Goal: Task Accomplishment & Management: Complete application form

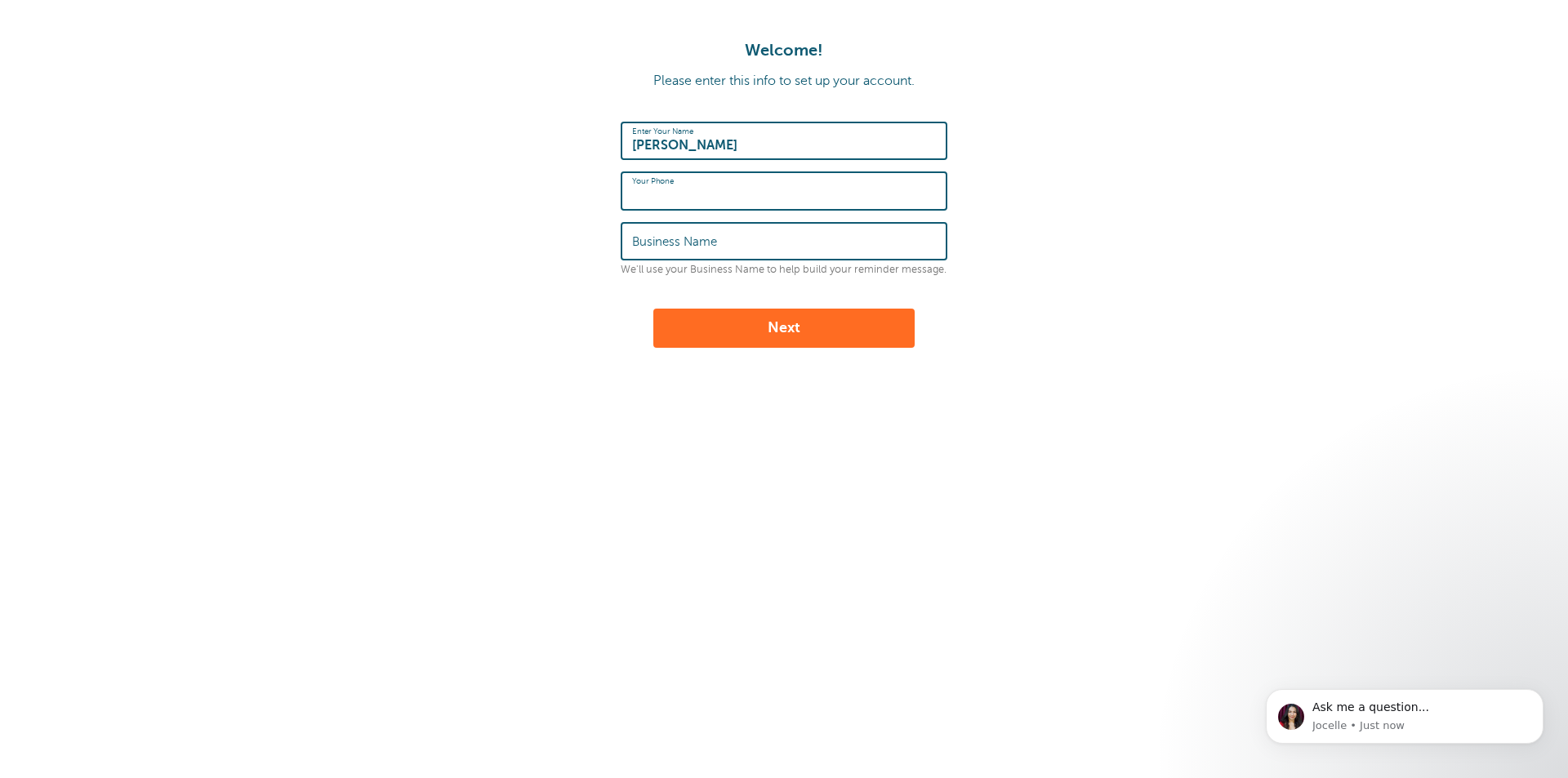
click at [722, 190] on input "Your Phone" at bounding box center [784, 191] width 304 height 35
type input "4802090409"
type input "CYC Landscaping"
click at [760, 340] on button "Next" at bounding box center [784, 328] width 261 height 39
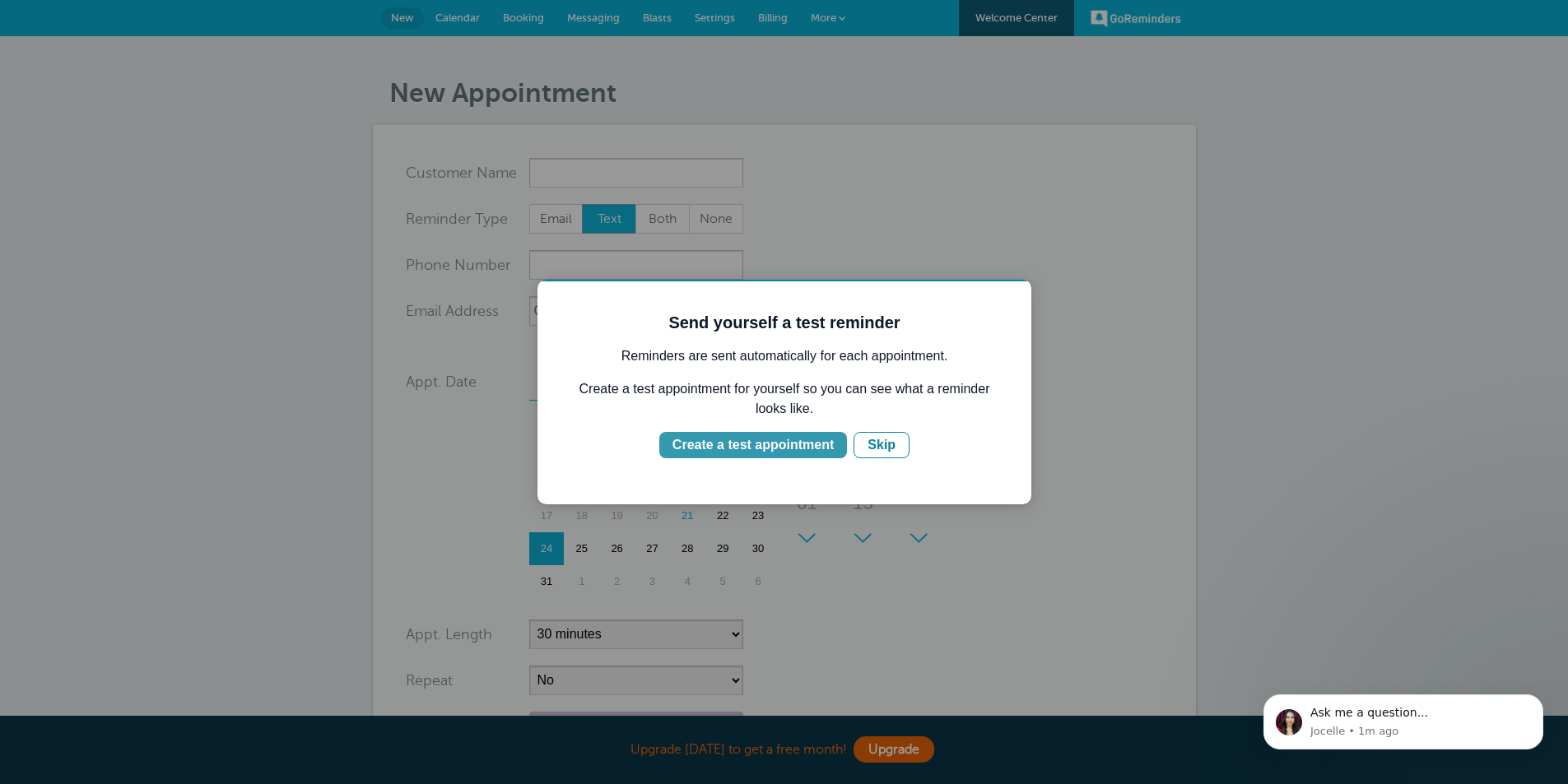
click at [749, 443] on div "Create a test appointment" at bounding box center [752, 445] width 161 height 19
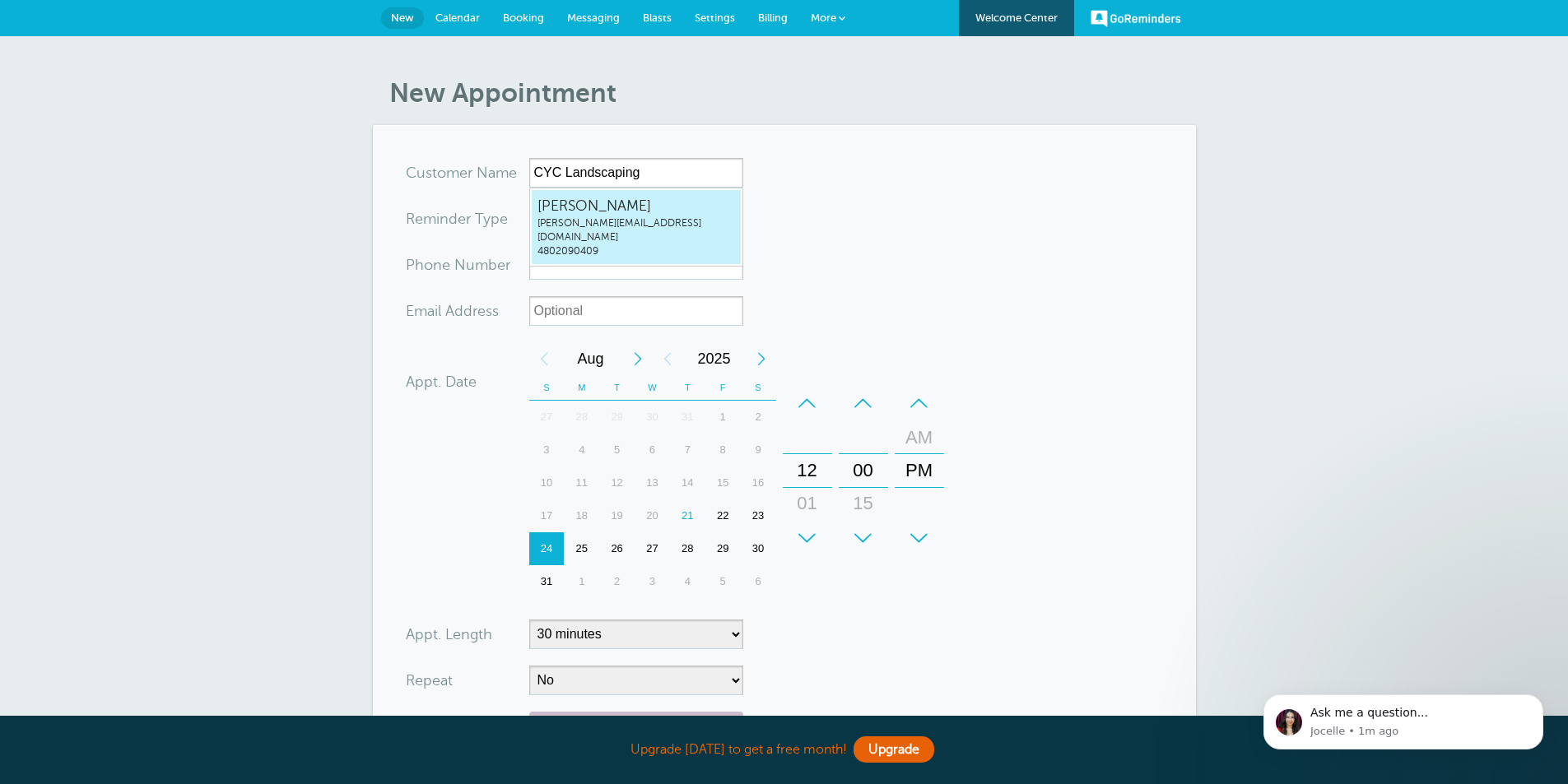
type input "Mandiemandie@cyclandscaping.com4802090409"
type input "[PERSON_NAME]"
type input "4802090409"
type input "[PERSON_NAME][EMAIL_ADDRESS][DOMAIN_NAME]"
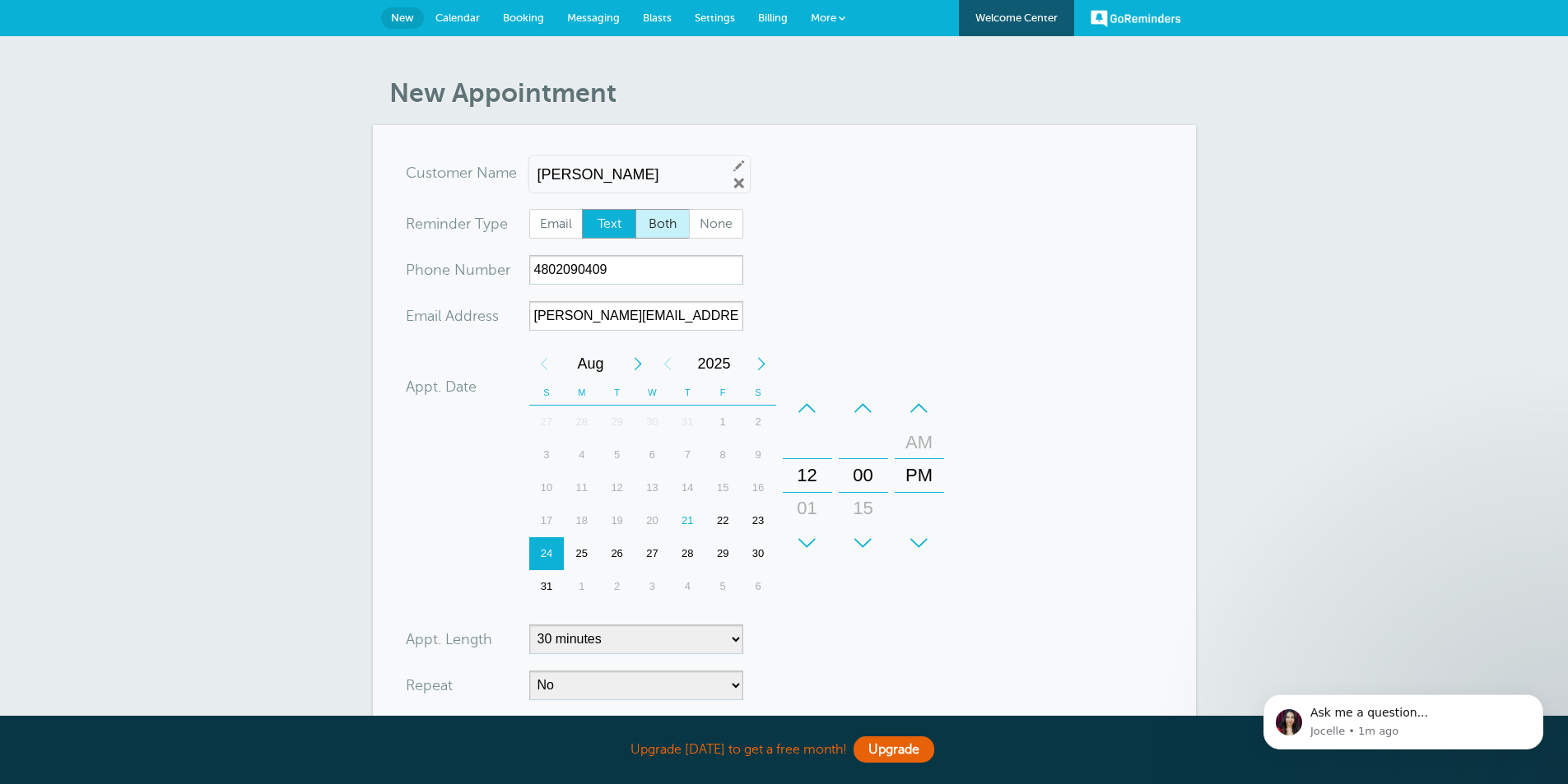
click at [672, 230] on span "Both" at bounding box center [662, 223] width 53 height 28
click at [635, 210] on input "Both" at bounding box center [634, 209] width 1 height 1
radio input "true"
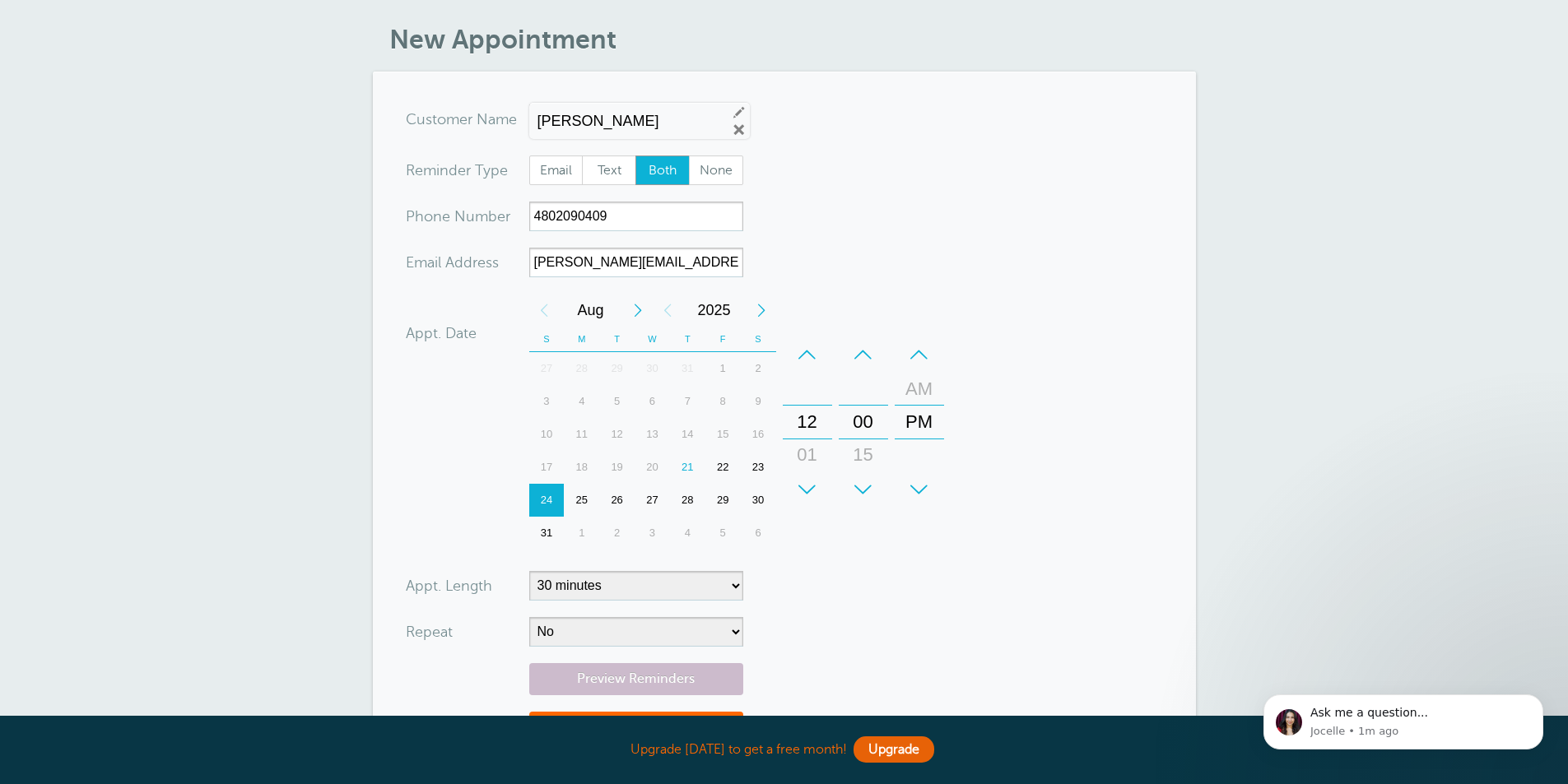
scroll to position [82, 0]
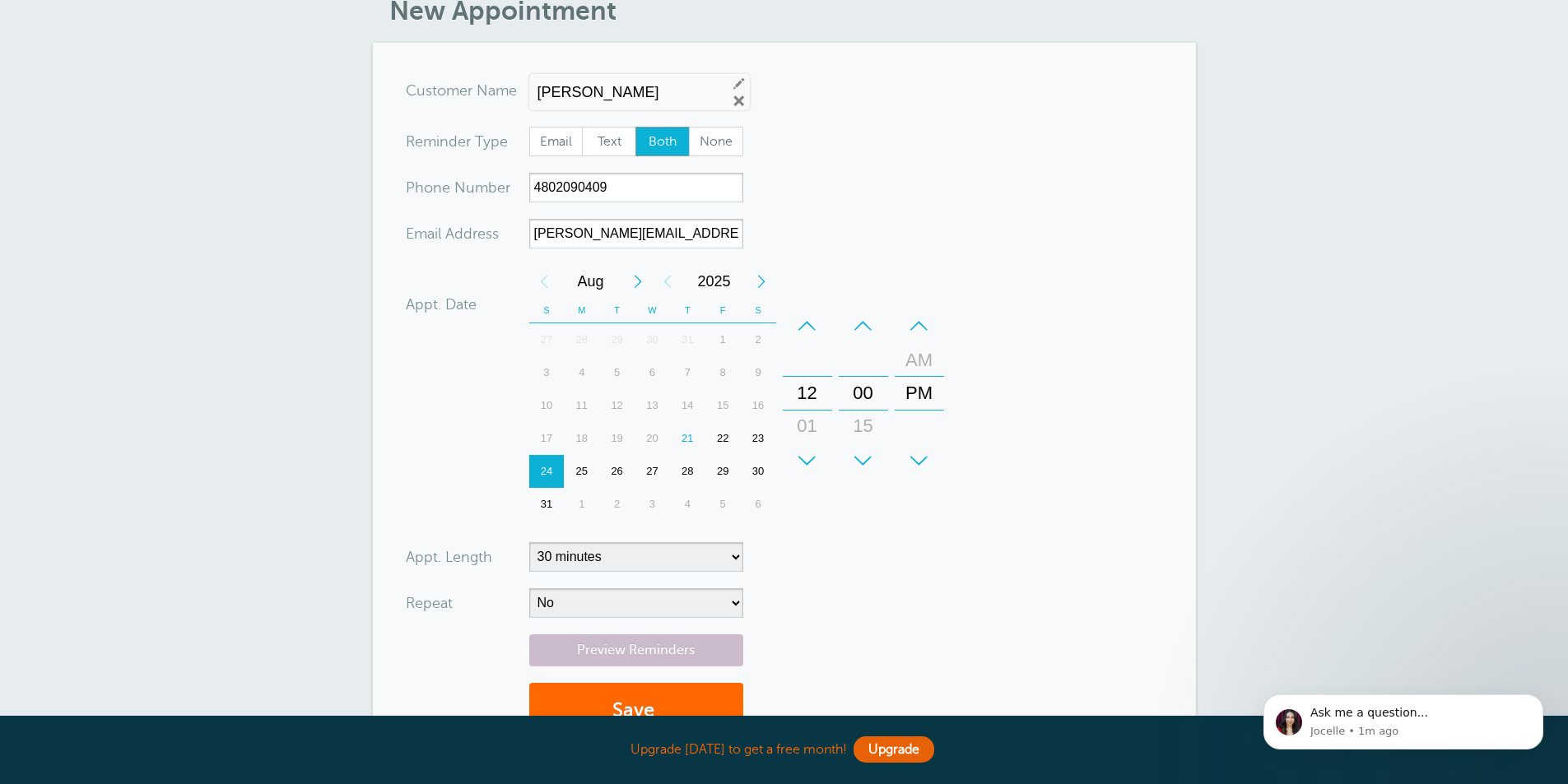
click at [689, 437] on div "21" at bounding box center [687, 438] width 36 height 33
click at [812, 398] on div "12" at bounding box center [807, 393] width 40 height 33
click at [722, 440] on div "22" at bounding box center [723, 438] width 36 height 33
click at [810, 406] on div "12" at bounding box center [807, 393] width 40 height 33
click at [803, 460] on div "+" at bounding box center [807, 461] width 49 height 33
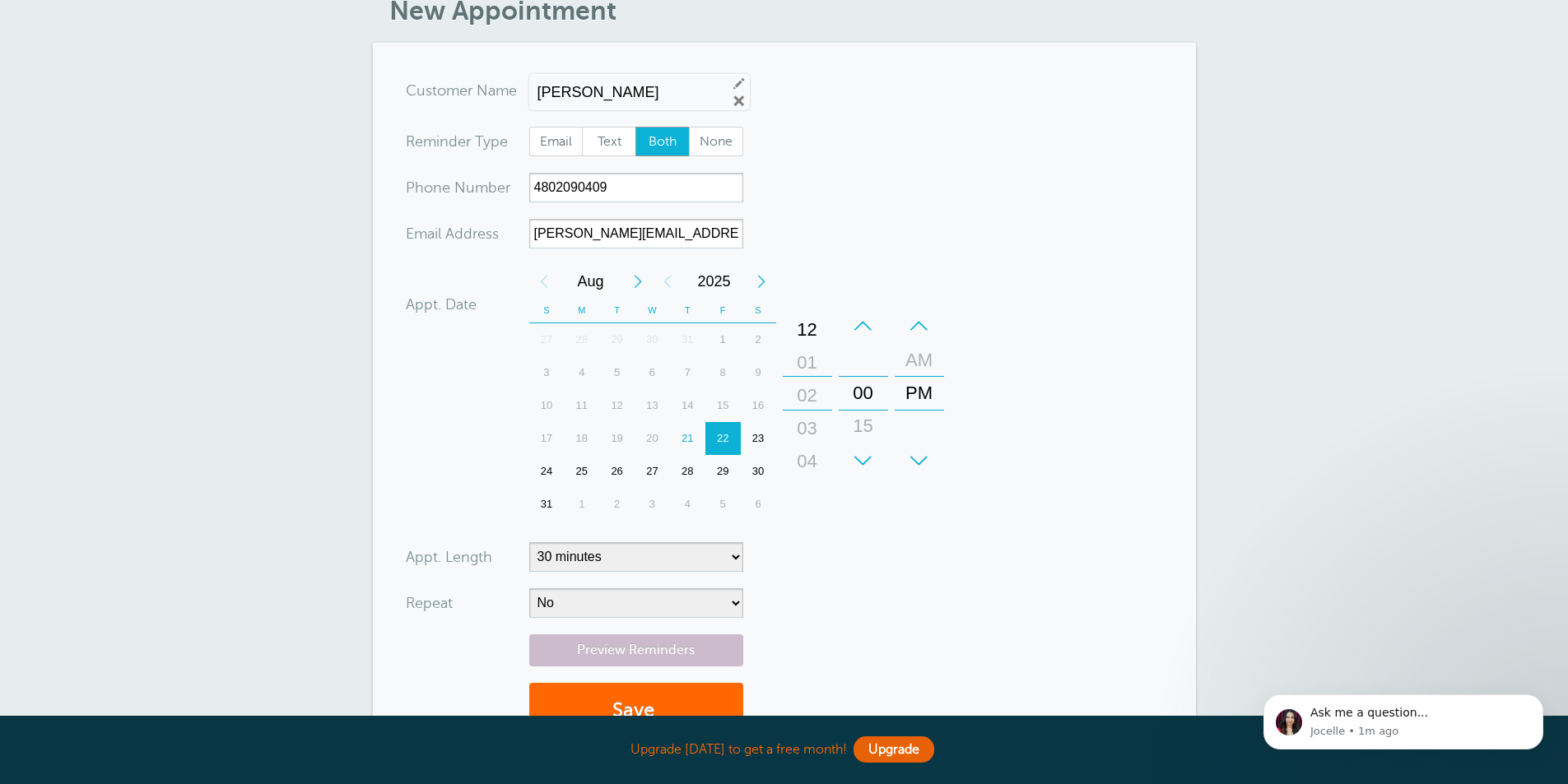
drag, startPoint x: 810, startPoint y: 441, endPoint x: 818, endPoint y: 378, distance: 63.5
click at [818, 378] on div "01" at bounding box center [807, 363] width 40 height 33
click at [879, 492] on div "+ – Month January February March April May June July August September October N…" at bounding box center [740, 393] width 421 height 256
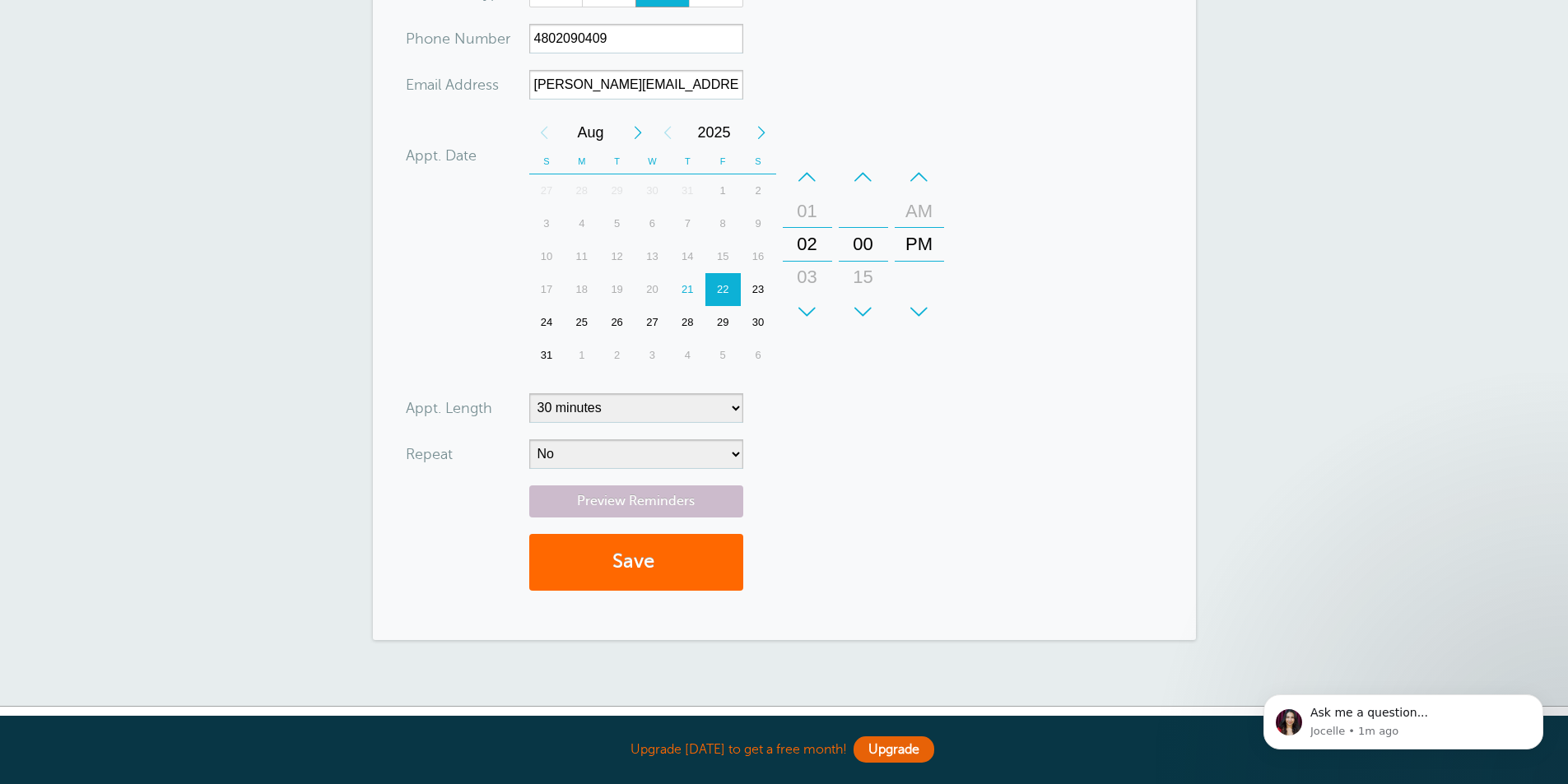
scroll to position [247, 0]
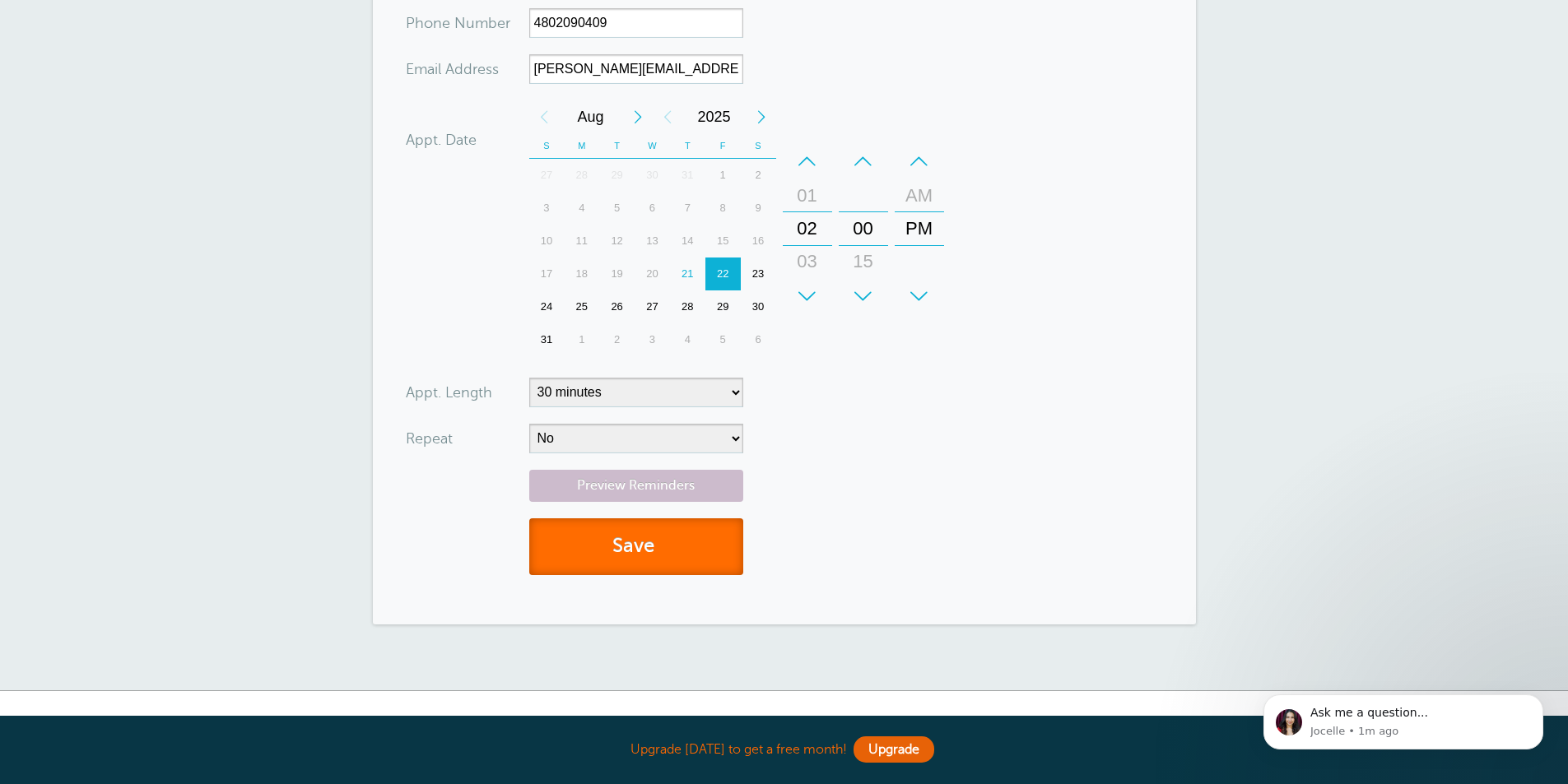
click at [627, 546] on button "Save" at bounding box center [636, 546] width 214 height 57
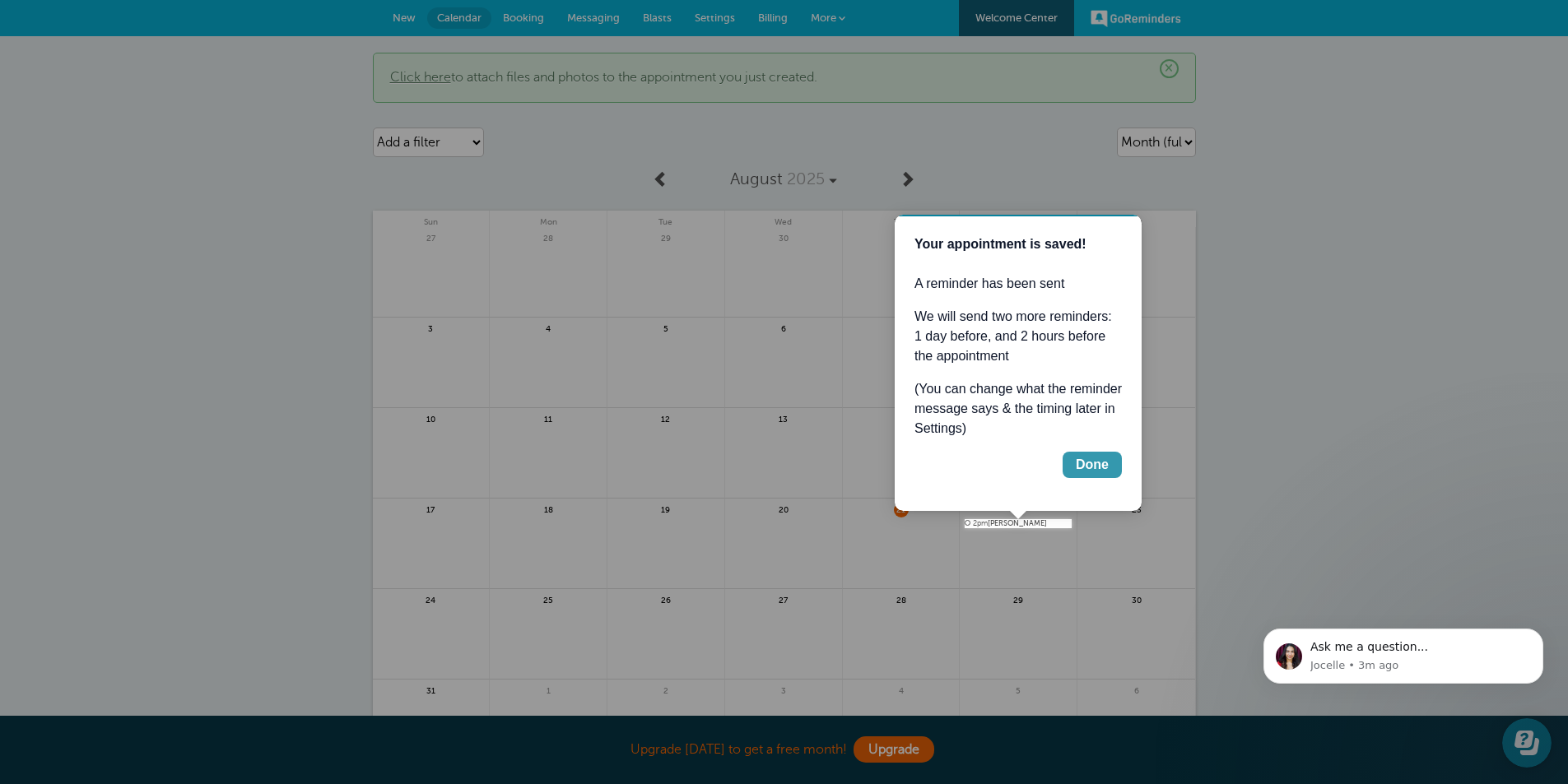
click at [1069, 468] on button "Done" at bounding box center [1092, 464] width 59 height 26
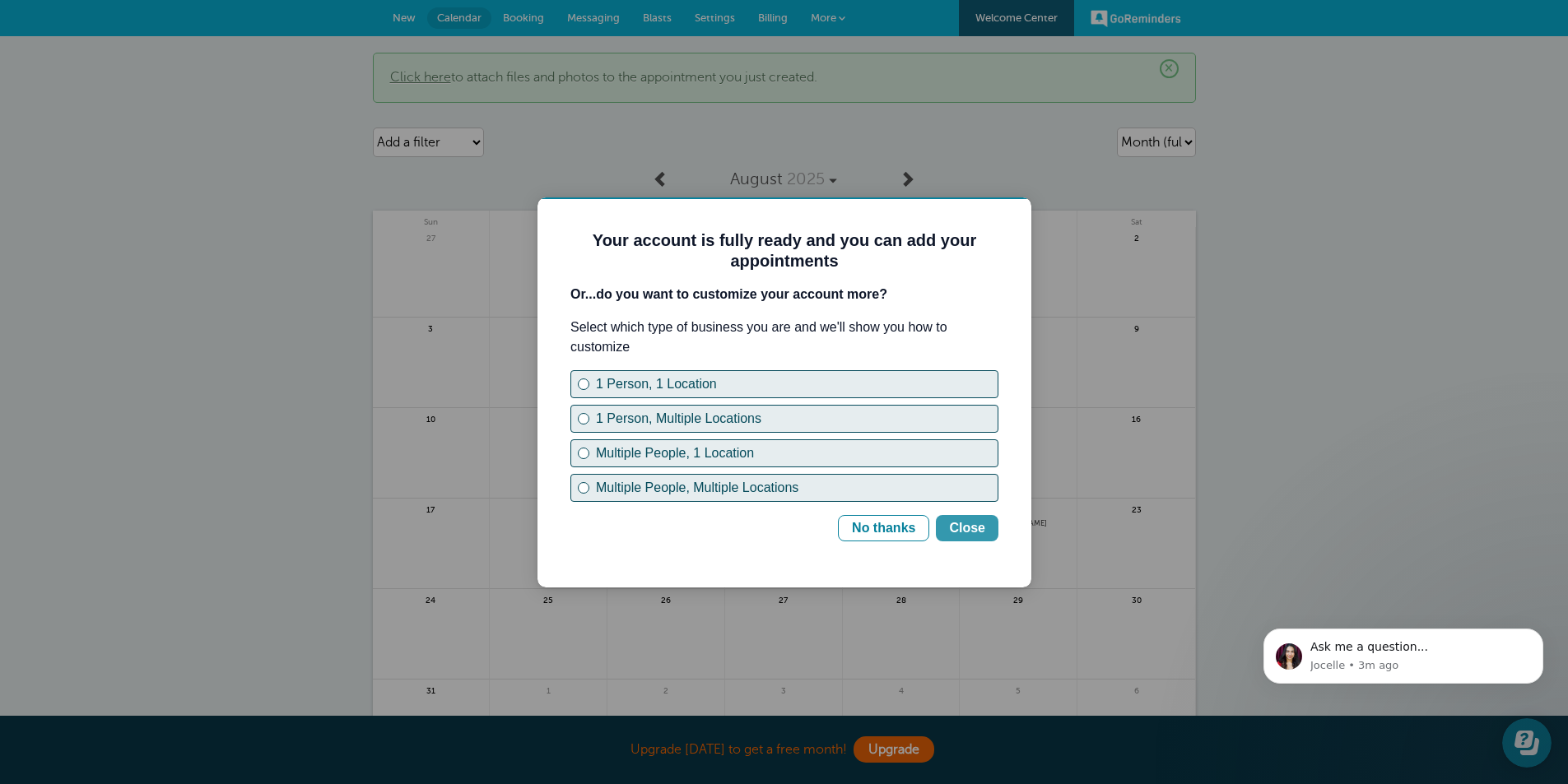
click at [957, 529] on div "Close" at bounding box center [967, 528] width 37 height 19
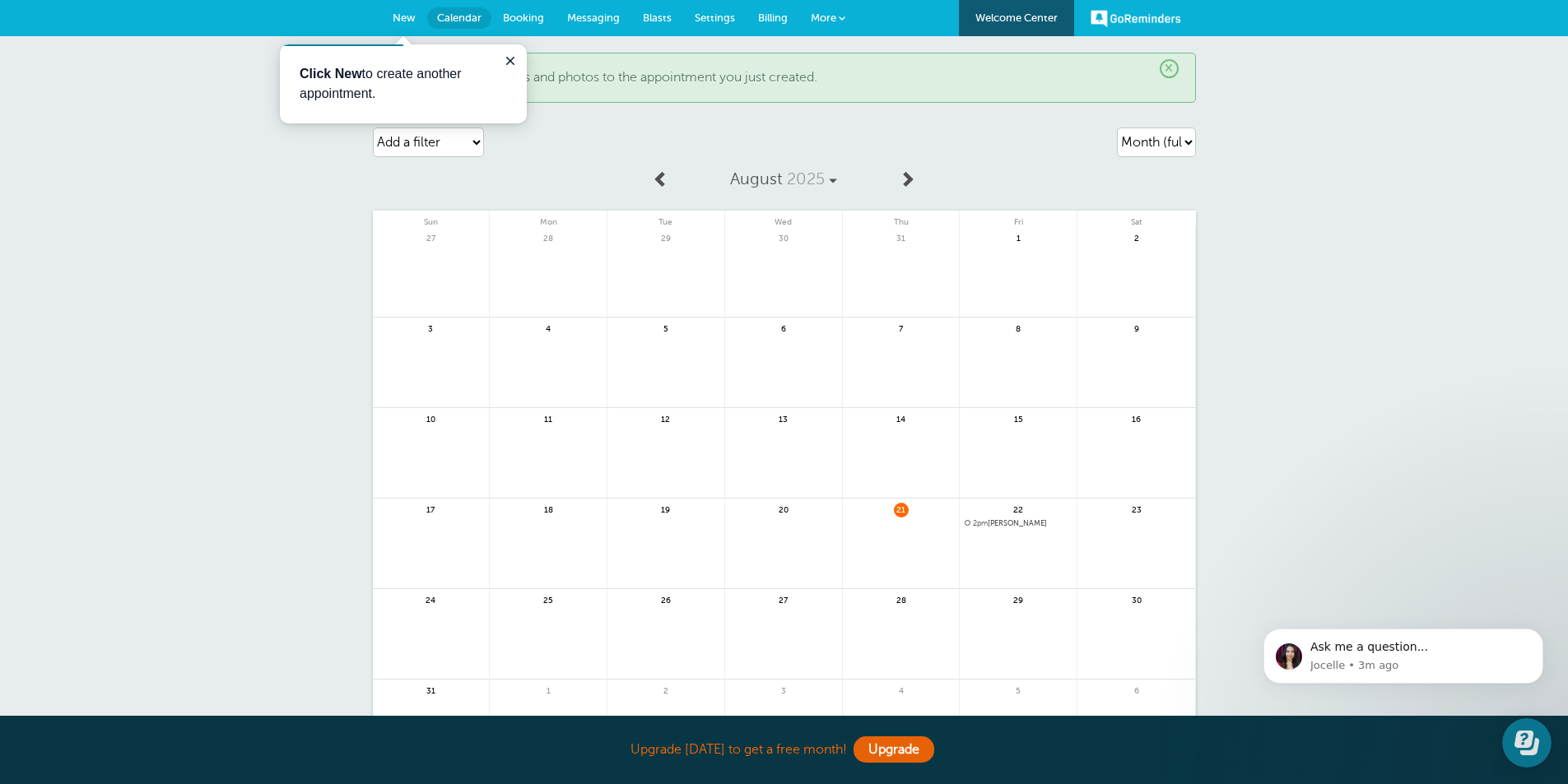
click at [835, 14] on span "More" at bounding box center [824, 17] width 25 height 13
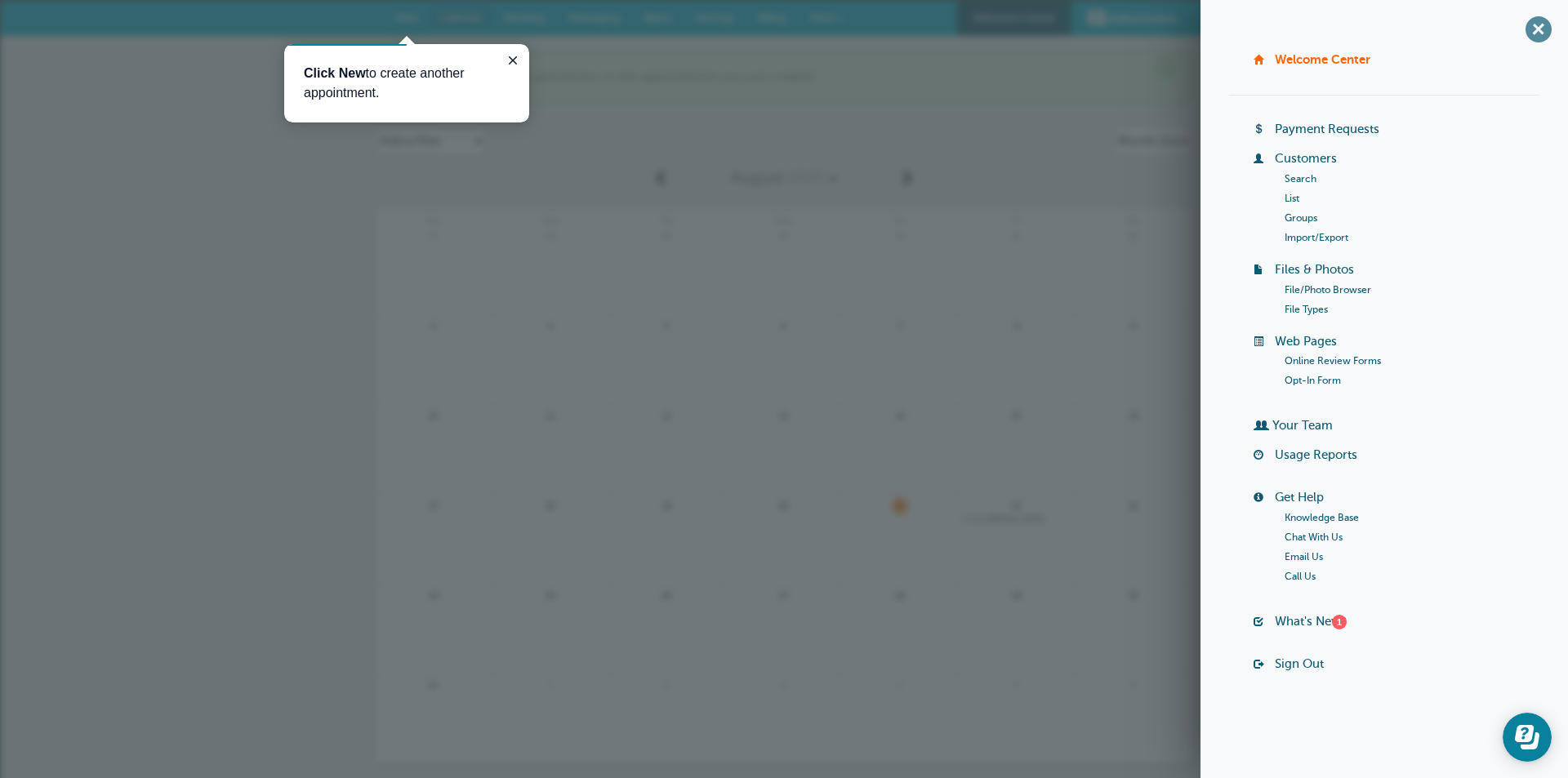
click at [1542, 31] on span "+" at bounding box center [1537, 29] width 36 height 36
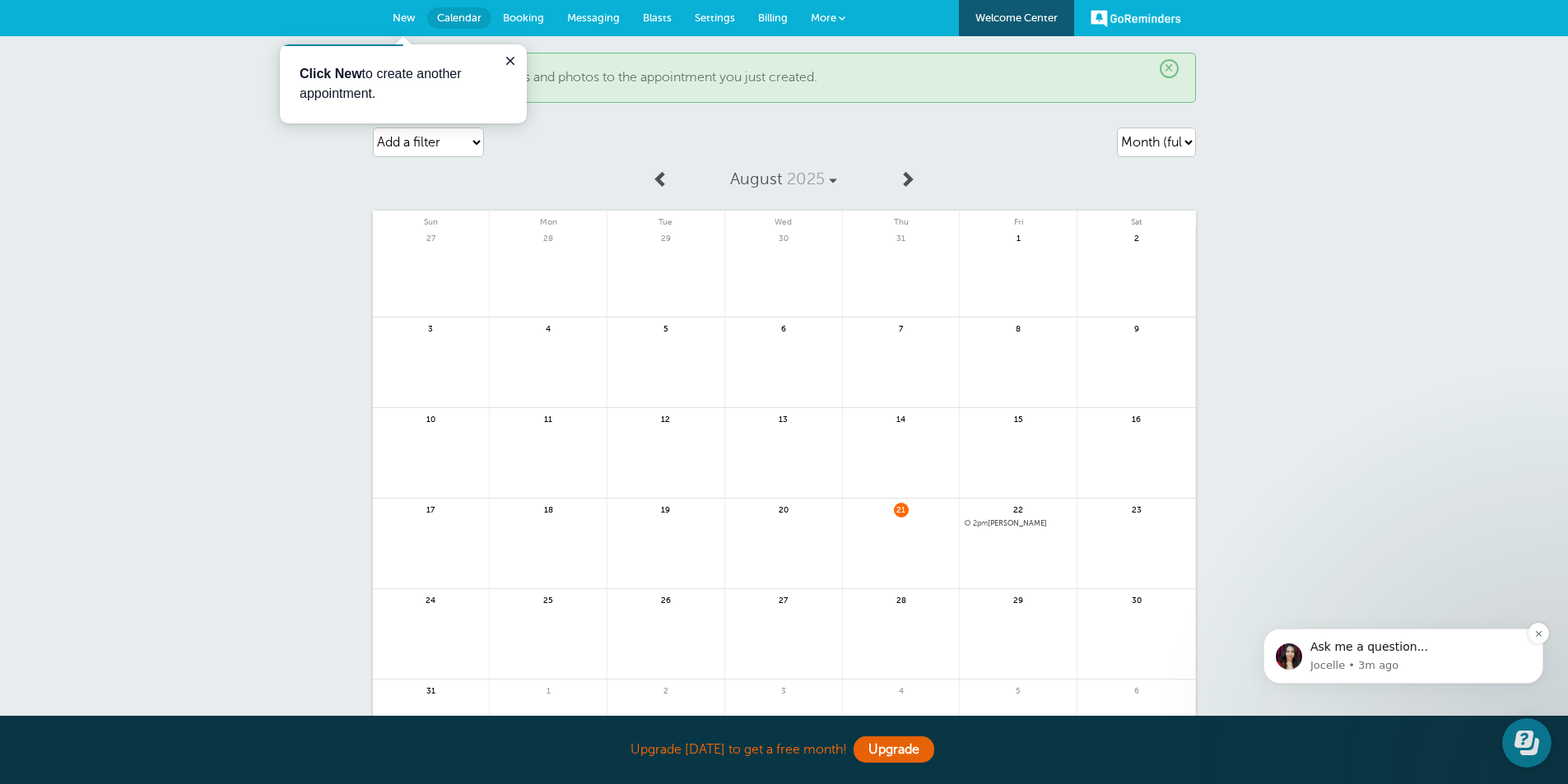
click at [1338, 671] on p "Jocelle • 3m ago" at bounding box center [1420, 665] width 220 height 14
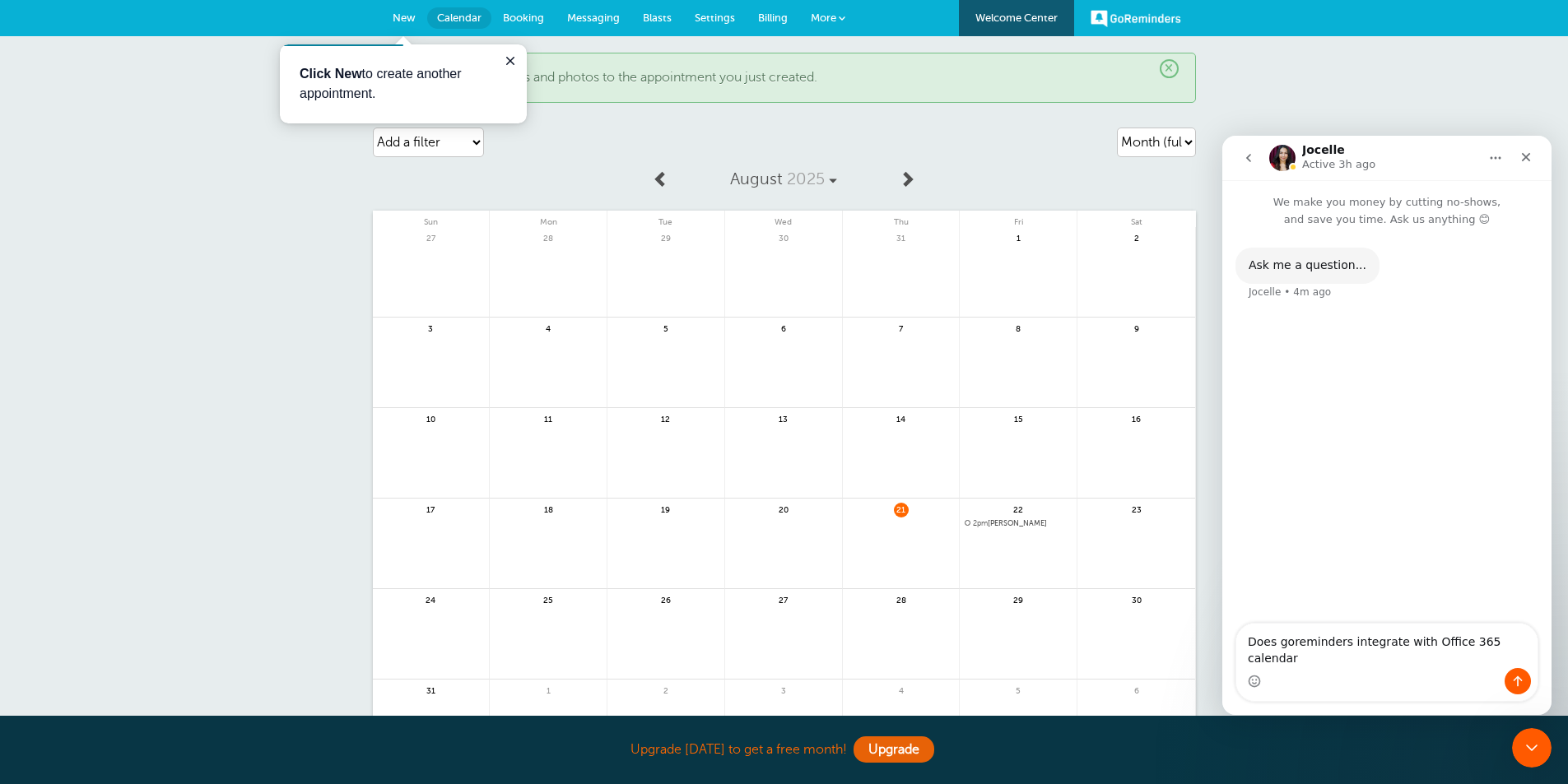
type textarea "Does goreminders integrate with Office 365 calendar?"
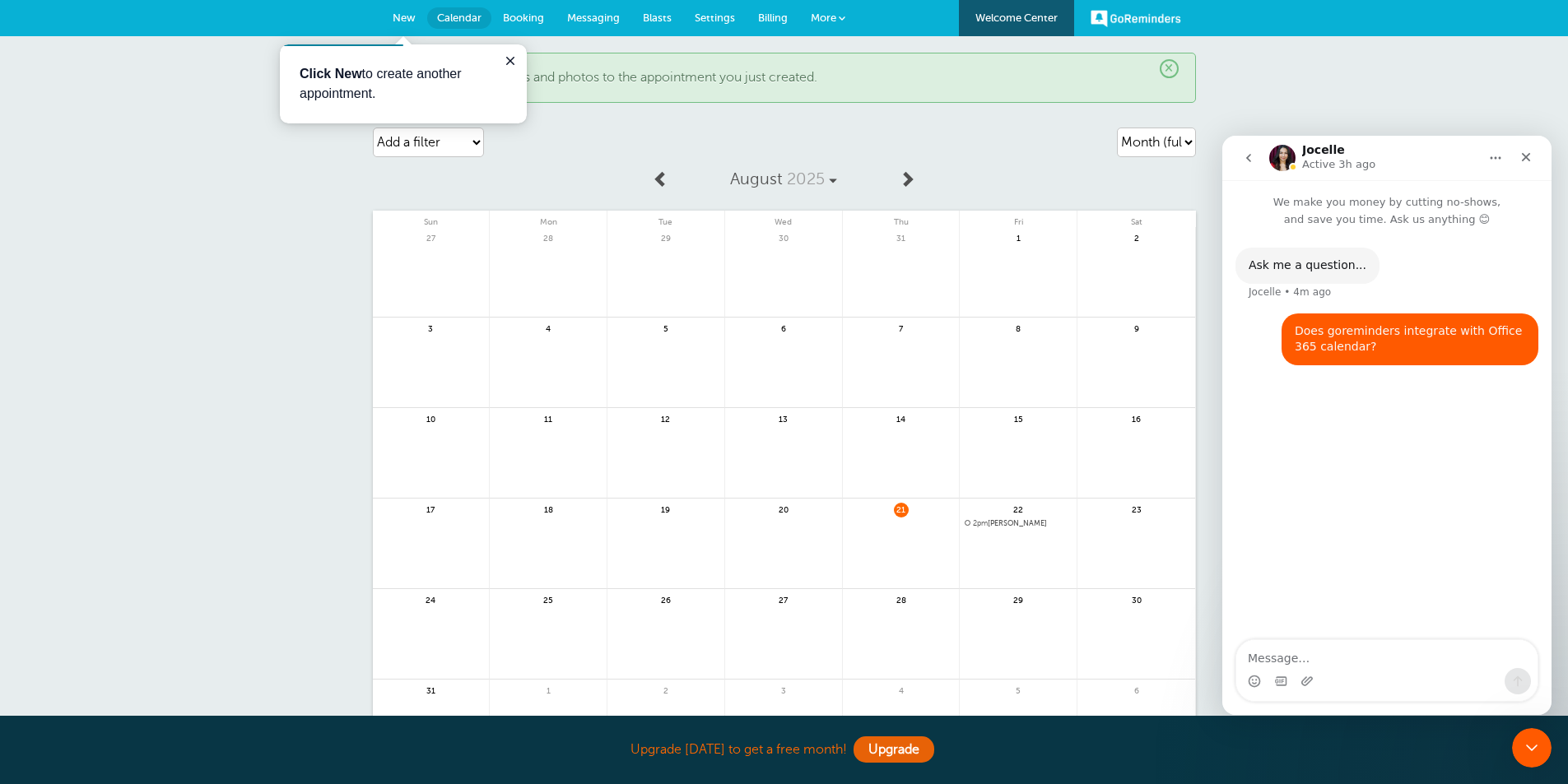
click at [1149, 13] on link "GoReminders" at bounding box center [1136, 18] width 91 height 37
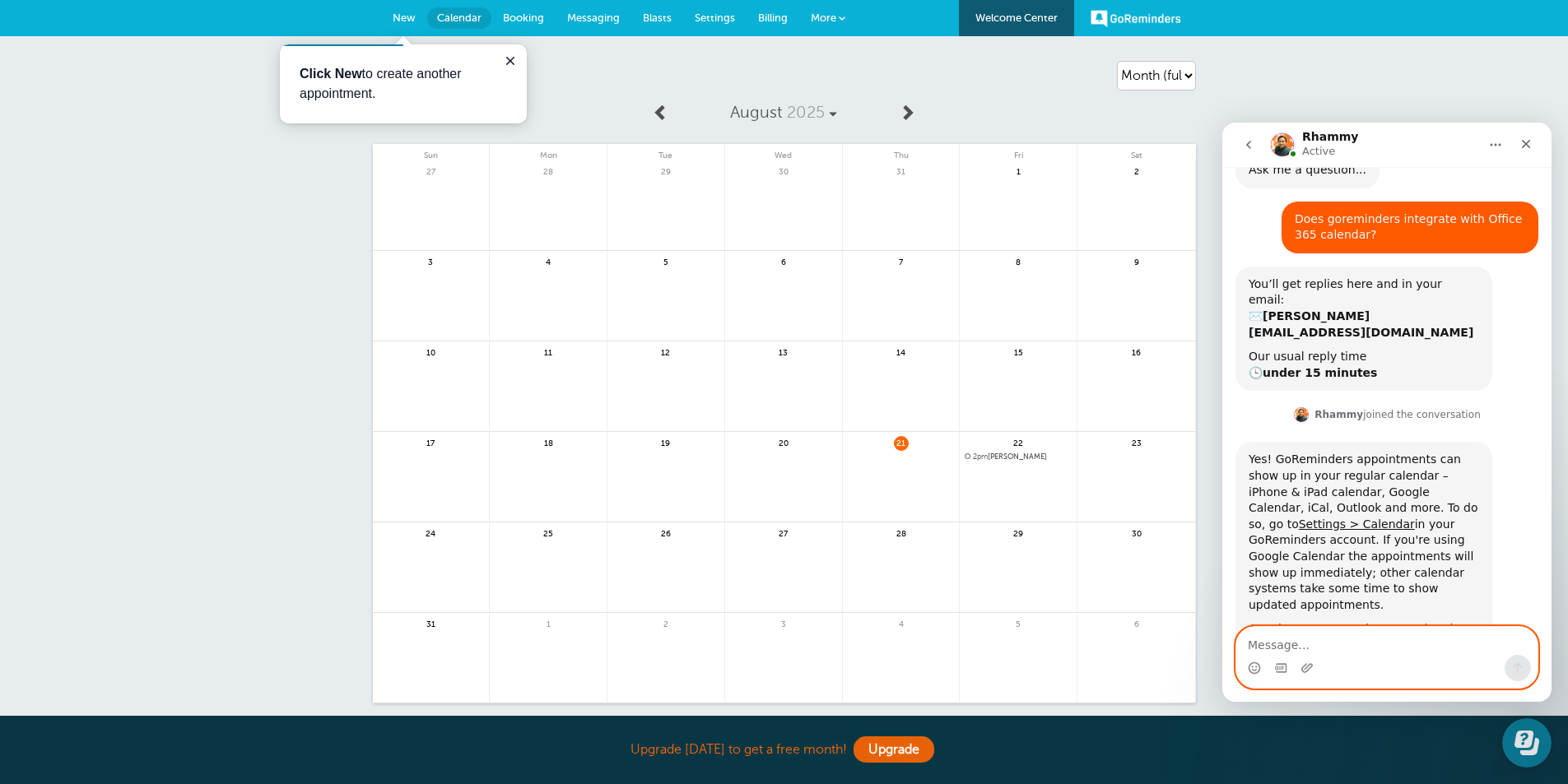
scroll to position [105, 0]
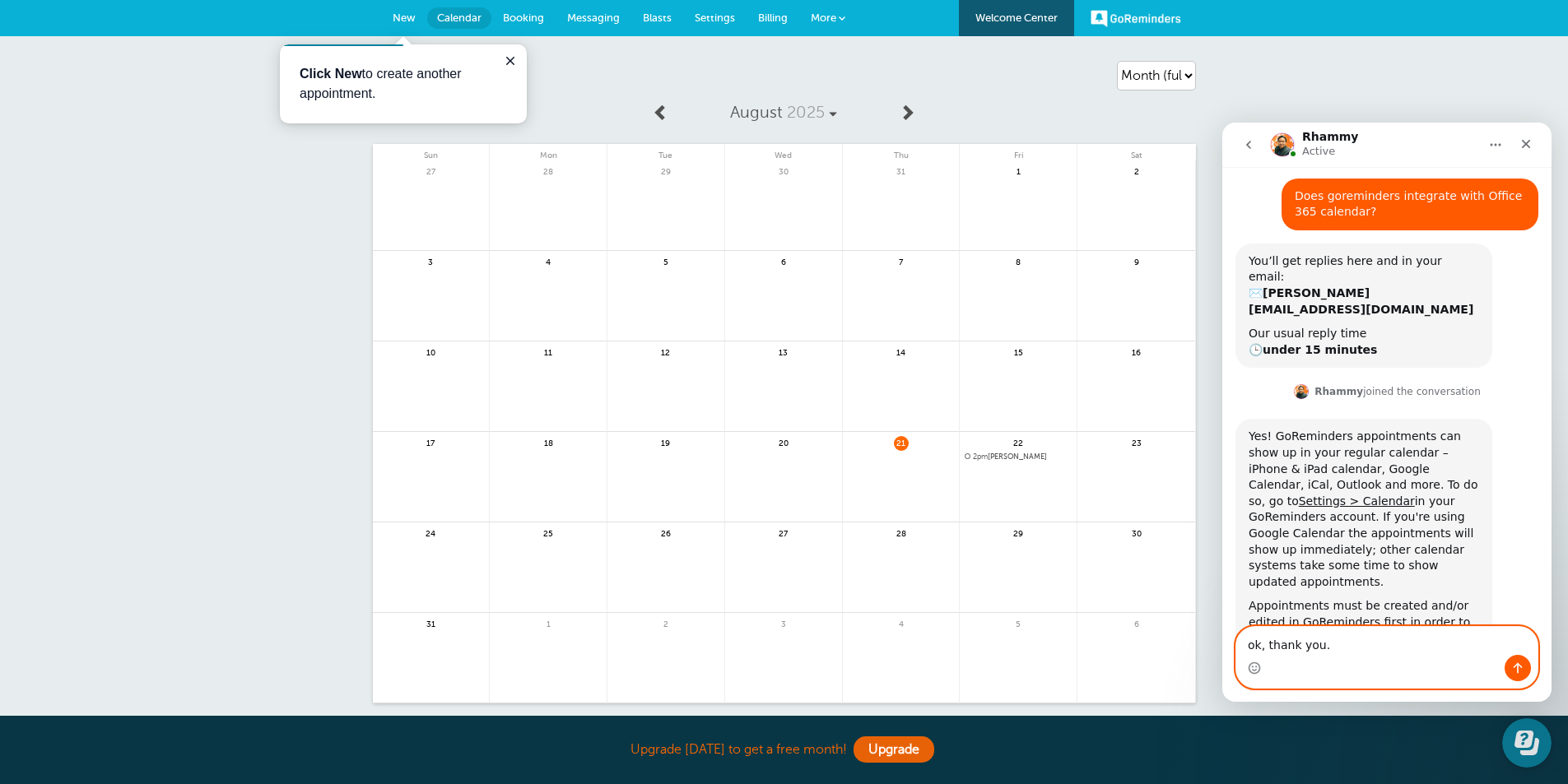
type textarea "ok, thank you."
click at [1508, 672] on button "Send a message…" at bounding box center [1517, 668] width 26 height 26
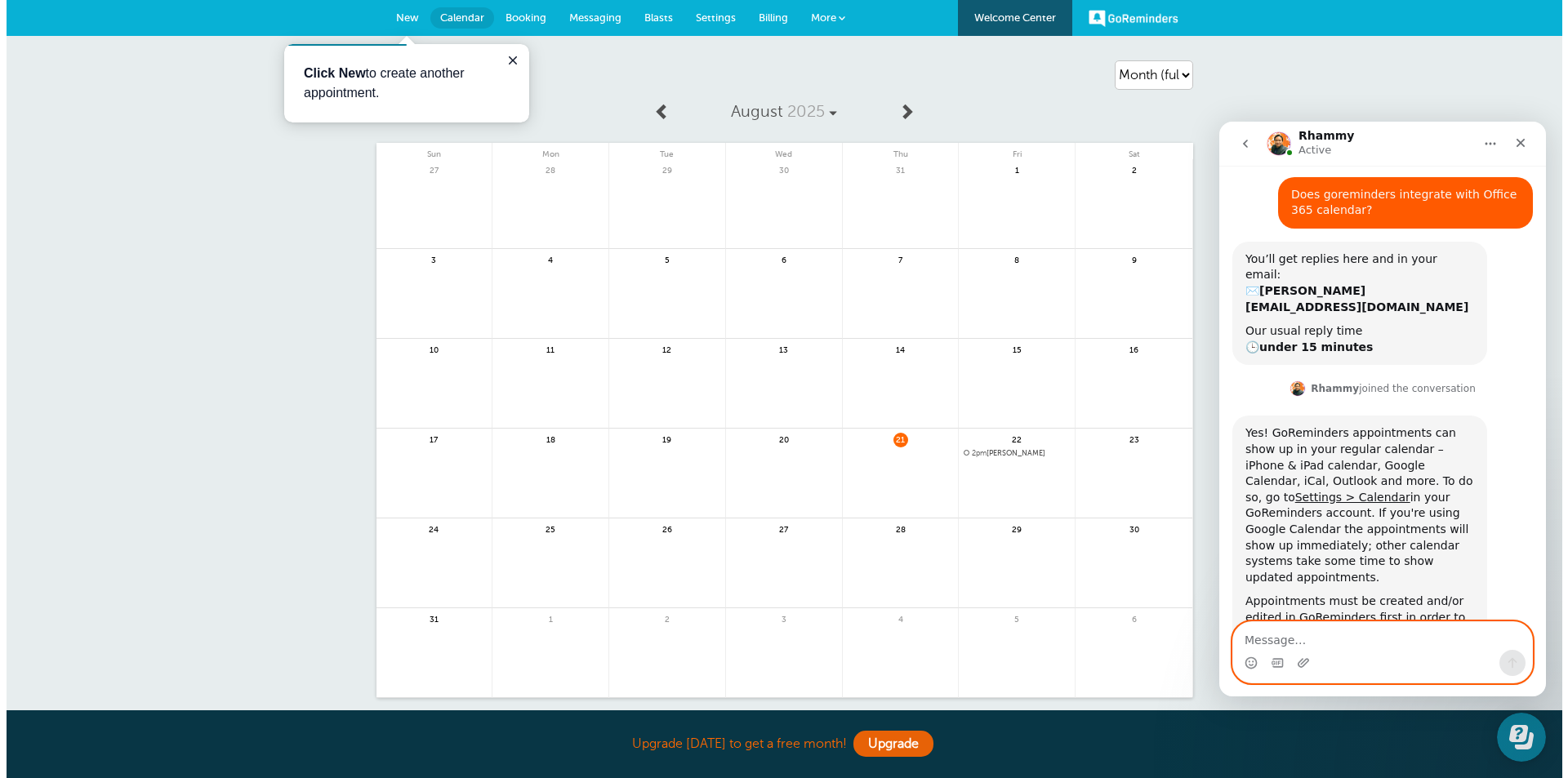
scroll to position [152, 0]
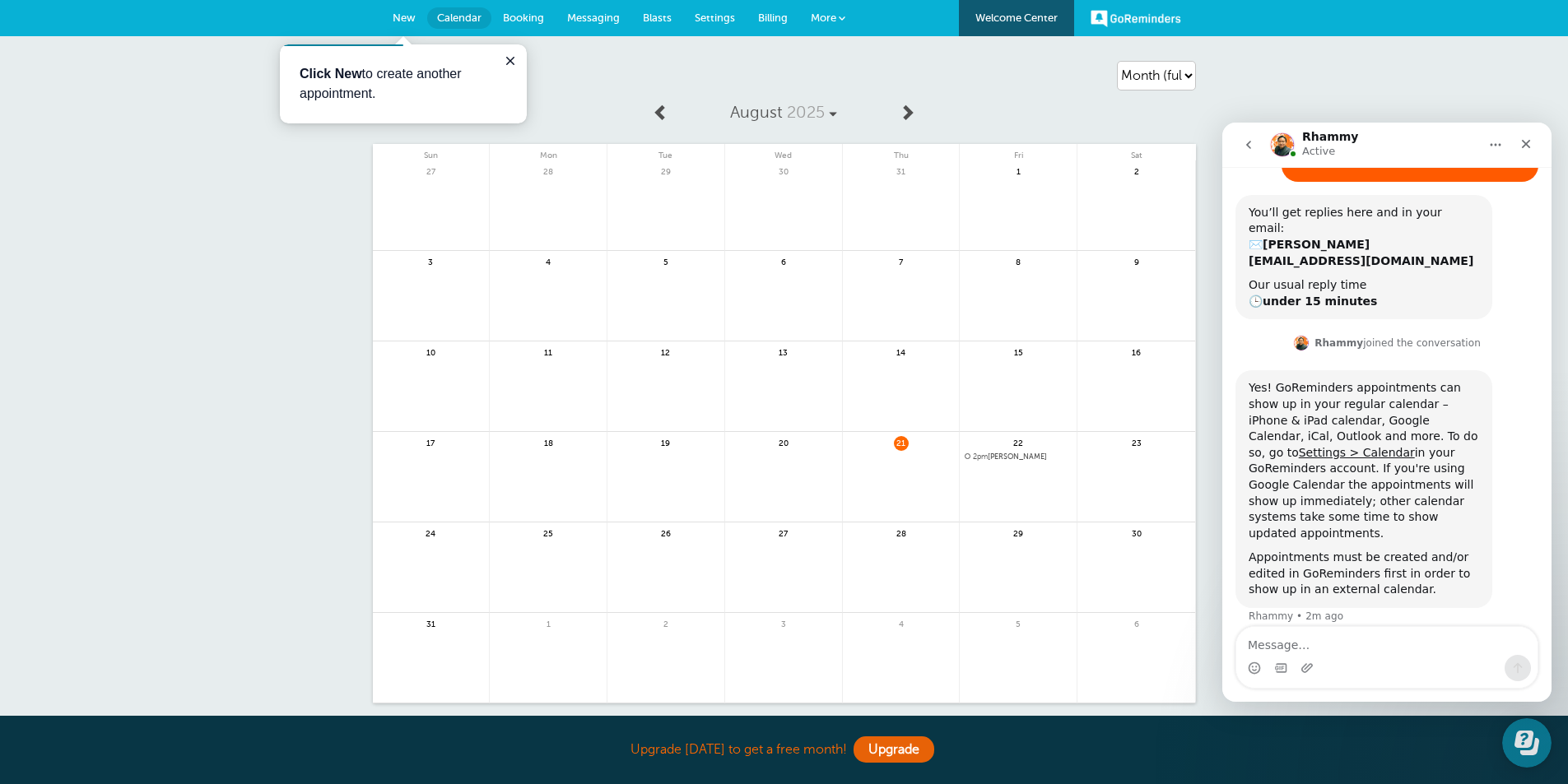
click at [840, 19] on span at bounding box center [842, 17] width 7 height 7
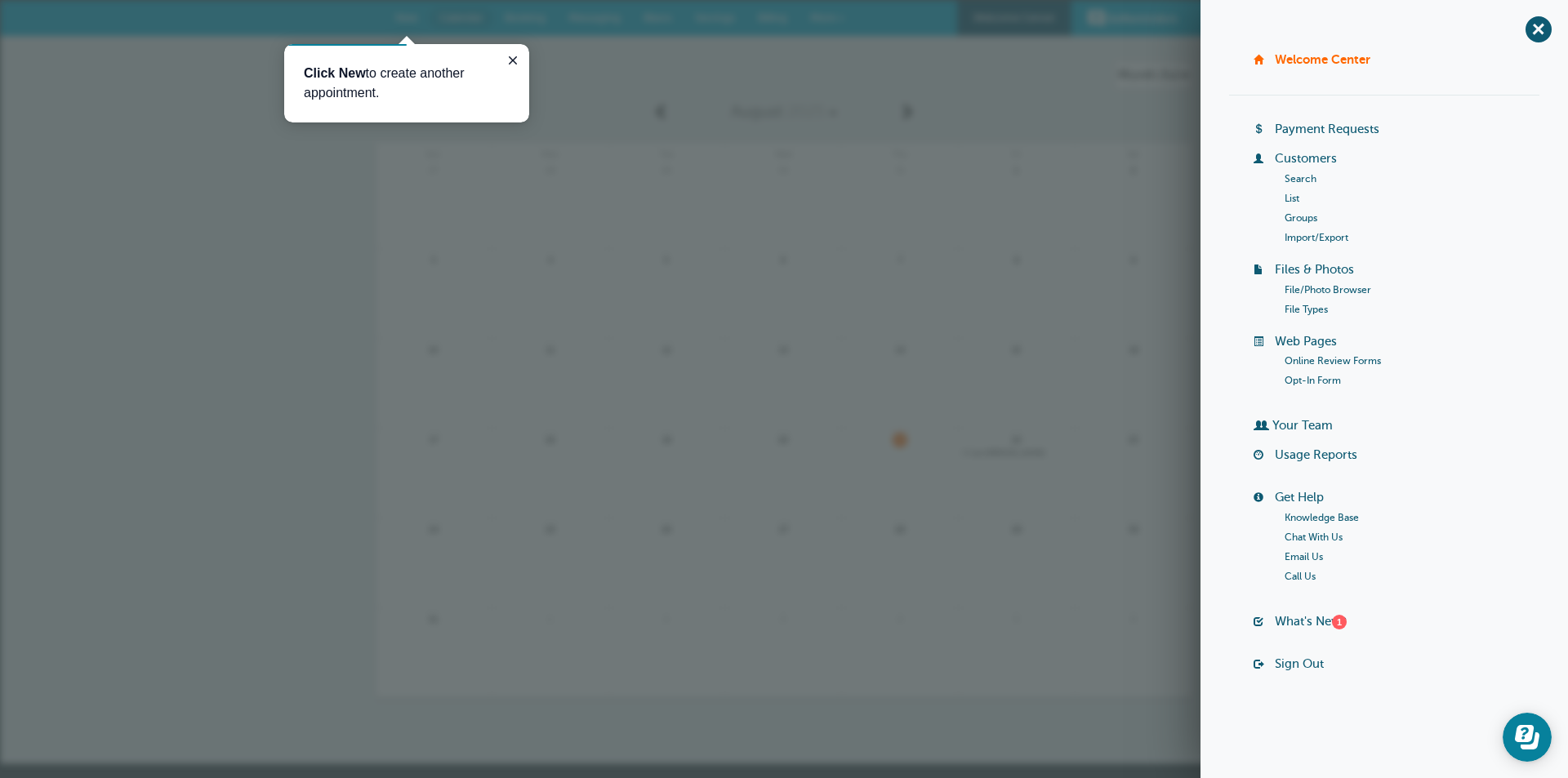
click at [1320, 137] on li "Payment Requests" at bounding box center [1397, 136] width 285 height 30
click at [1295, 129] on link "Payment Requests" at bounding box center [1327, 129] width 104 height 13
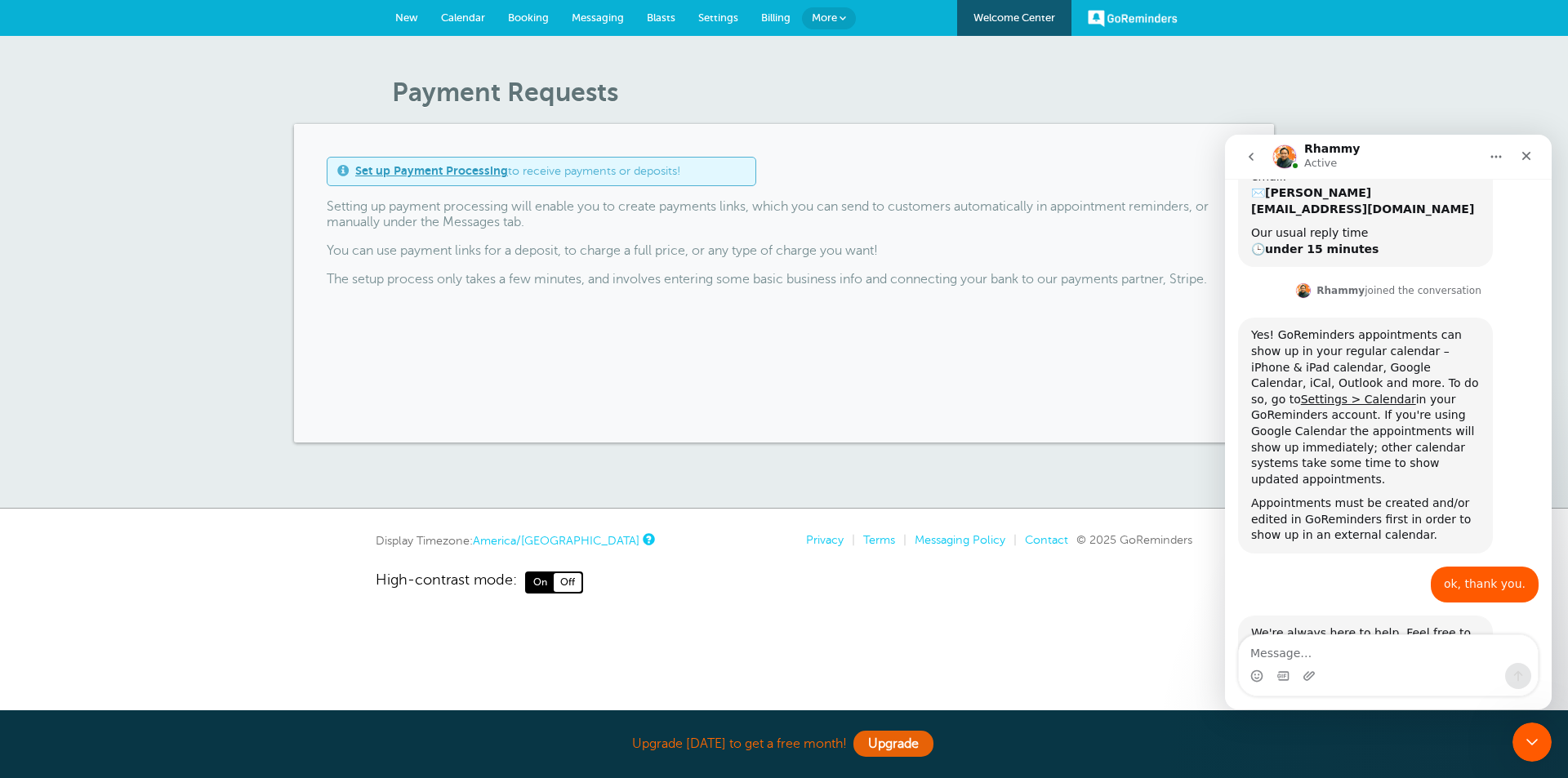
scroll to position [234, 0]
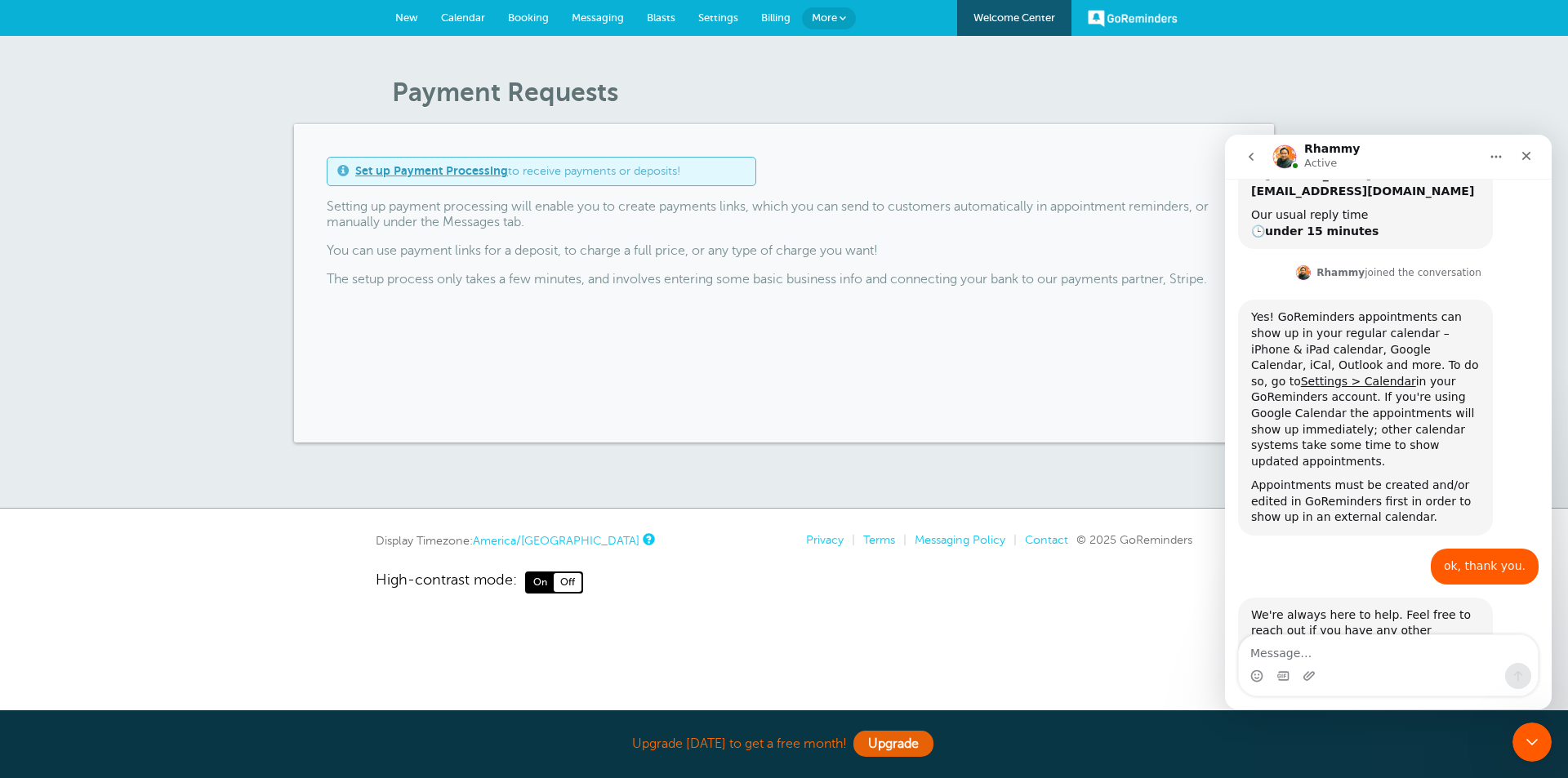
click at [1011, 15] on link "Welcome Center" at bounding box center [1013, 18] width 114 height 36
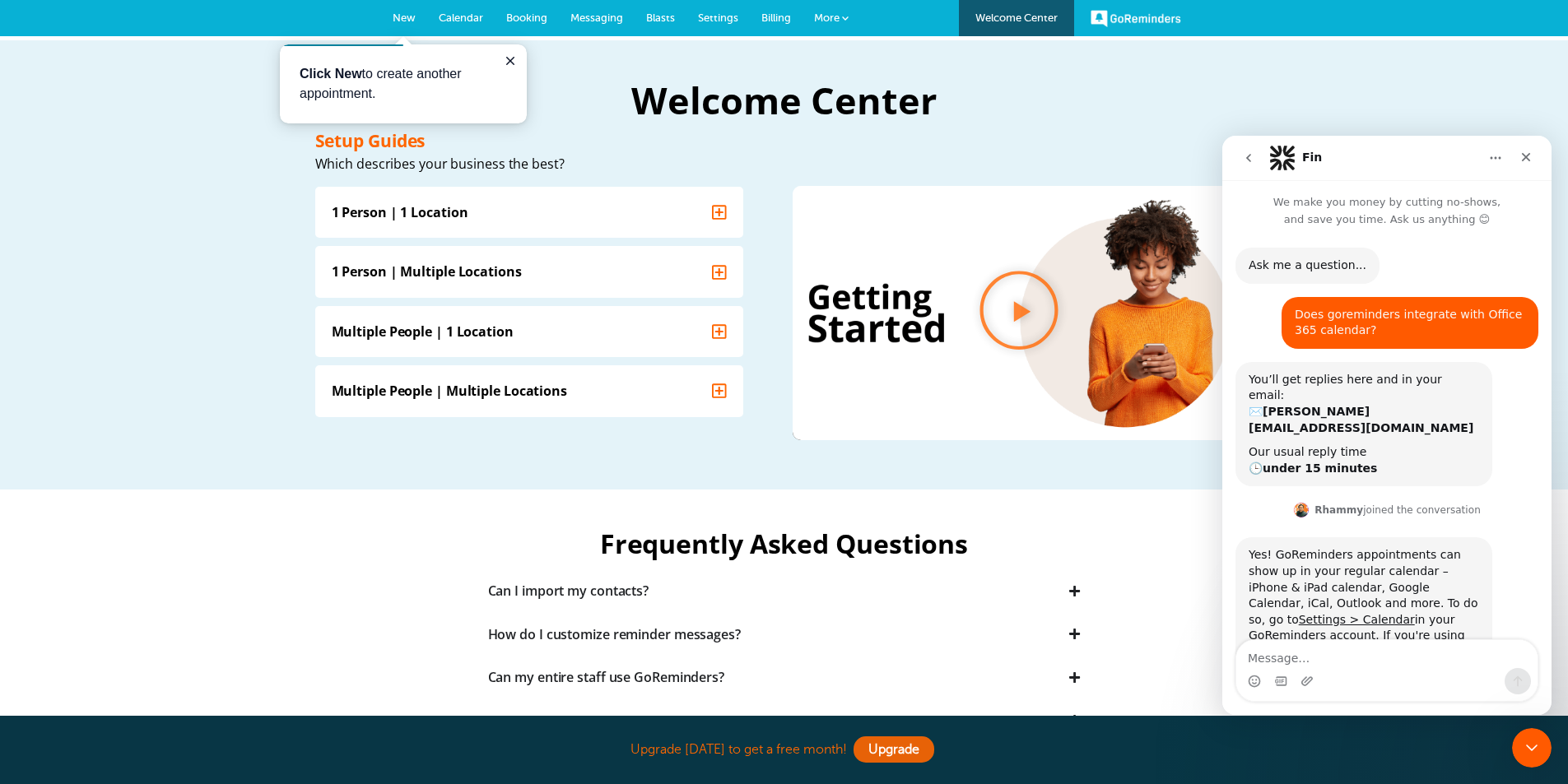
drag, startPoint x: 0, startPoint y: 0, endPoint x: 1135, endPoint y: 16, distance: 1135.1
click at [1135, 16] on link "GoReminders" at bounding box center [1136, 18] width 91 height 37
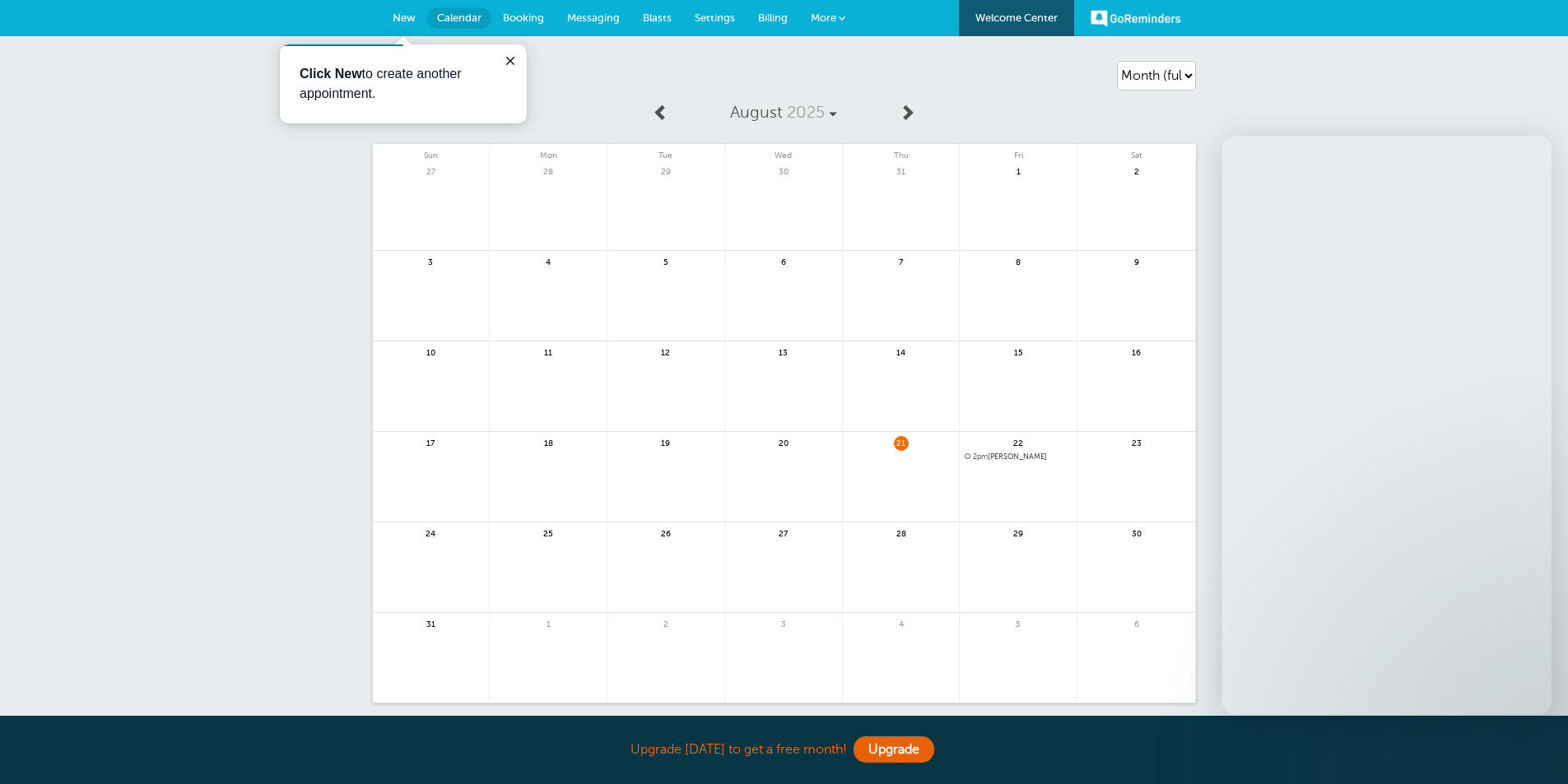
click at [1147, 20] on link "GoReminders" at bounding box center [1136, 18] width 91 height 37
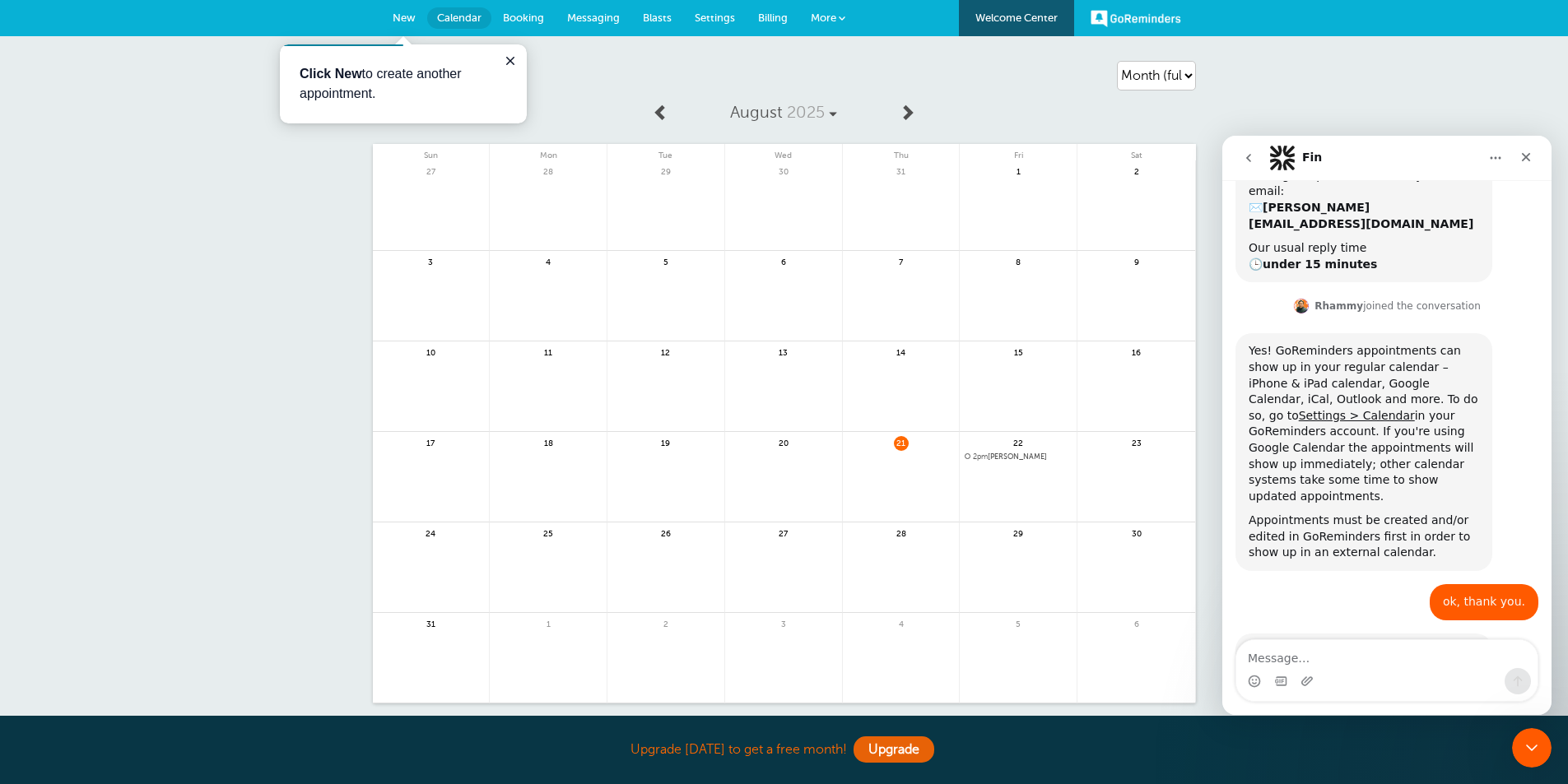
scroll to position [236, 0]
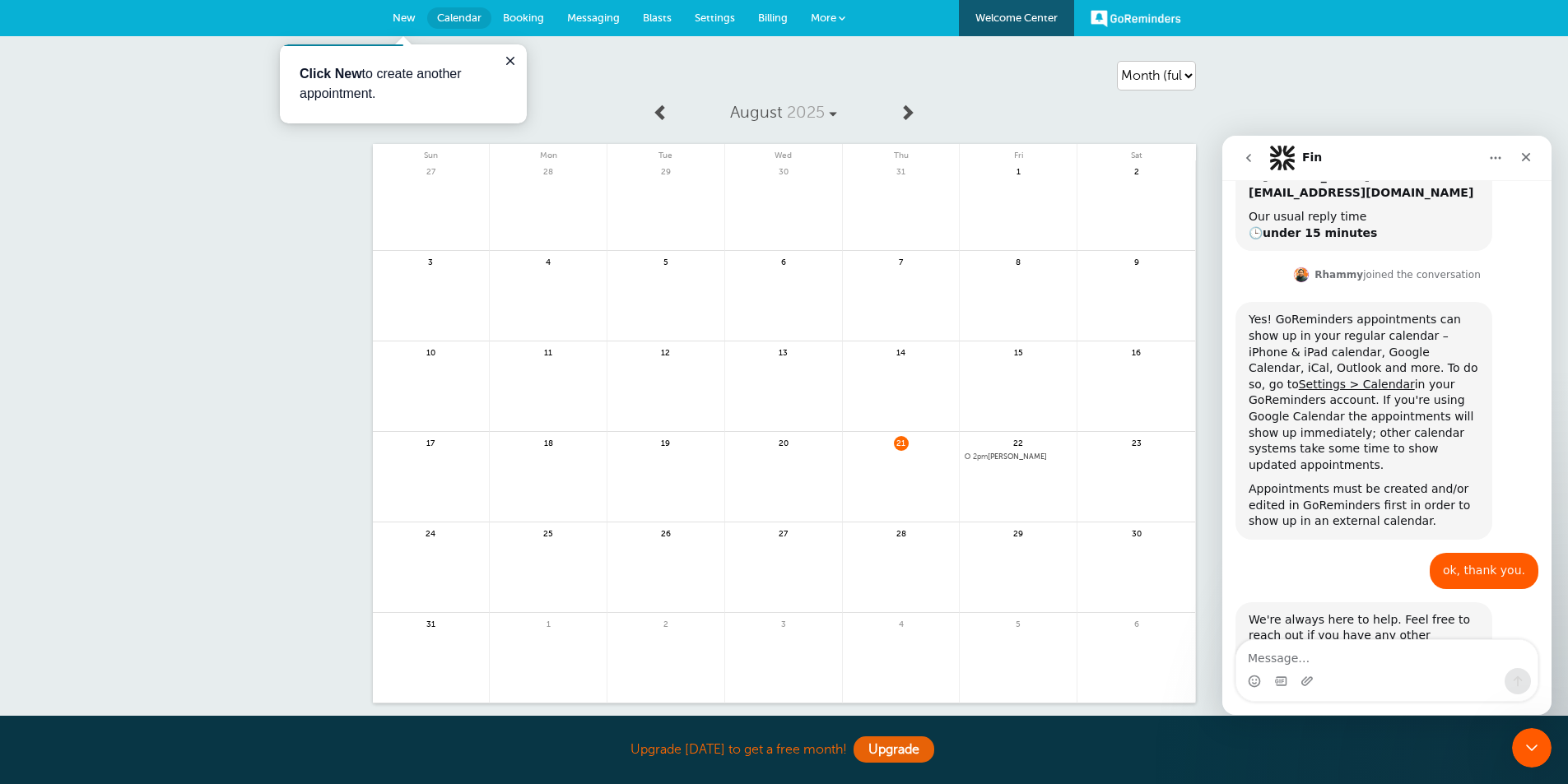
click at [1343, 684] on div "Intercom messenger" at bounding box center [1386, 681] width 301 height 26
click at [1353, 662] on textarea "Message…" at bounding box center [1386, 654] width 301 height 28
type textarea "d"
